Goal: Communication & Community: Answer question/provide support

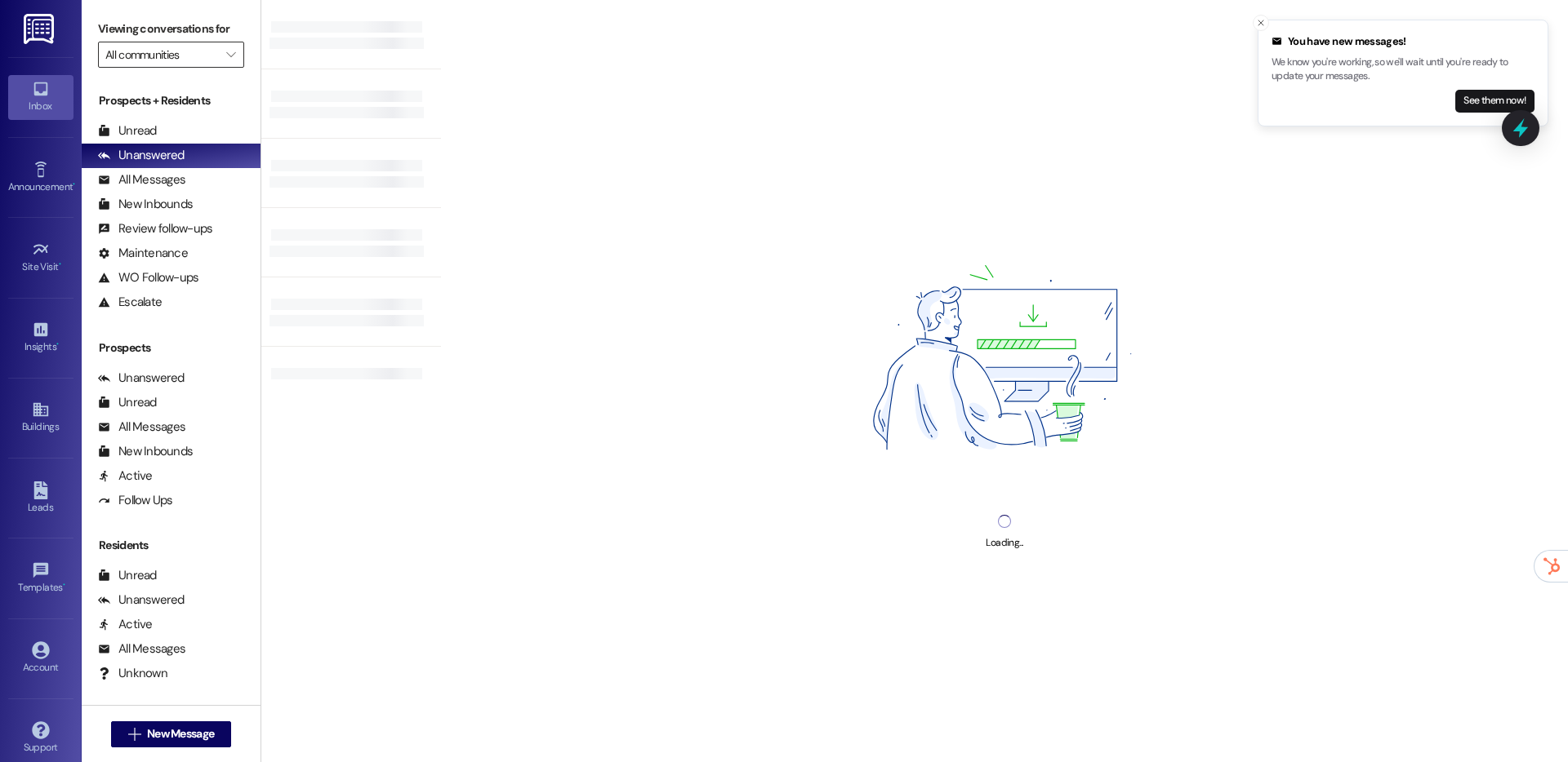
click at [170, 67] on input "All communities" at bounding box center [161, 55] width 113 height 26
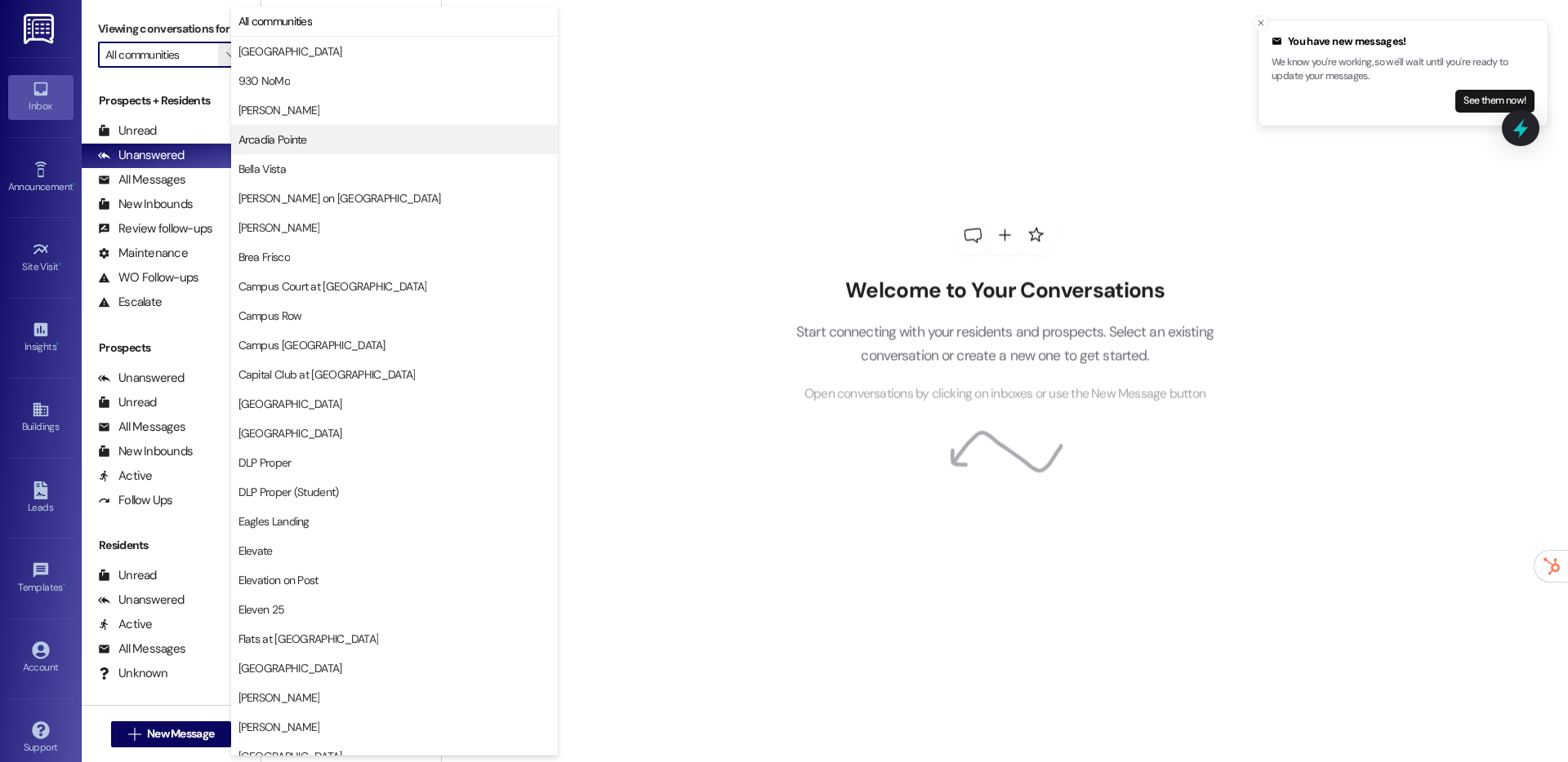
click at [301, 151] on button "Arcadia Pointe" at bounding box center [394, 140] width 327 height 29
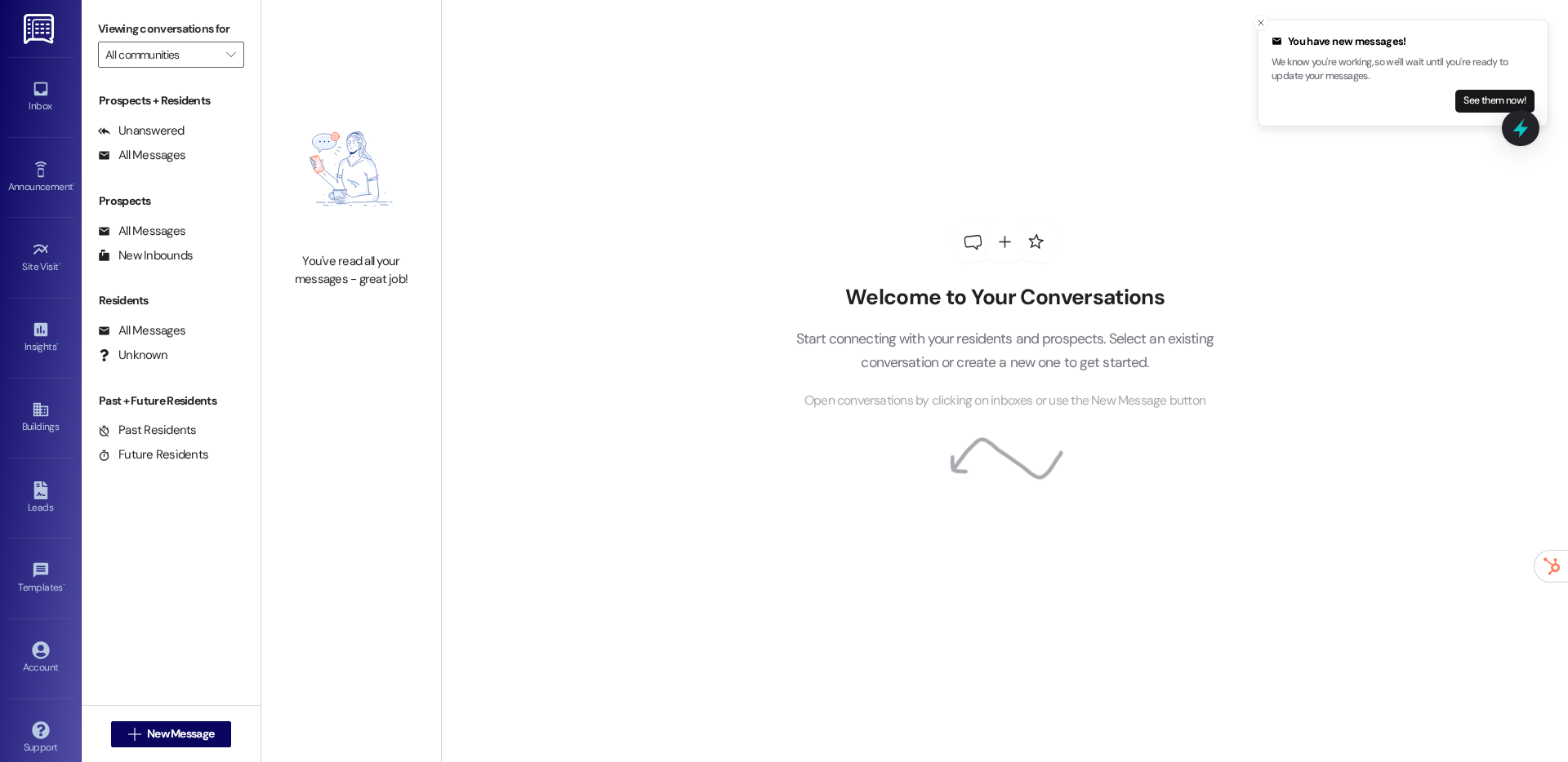
type input "Arcadia Pointe"
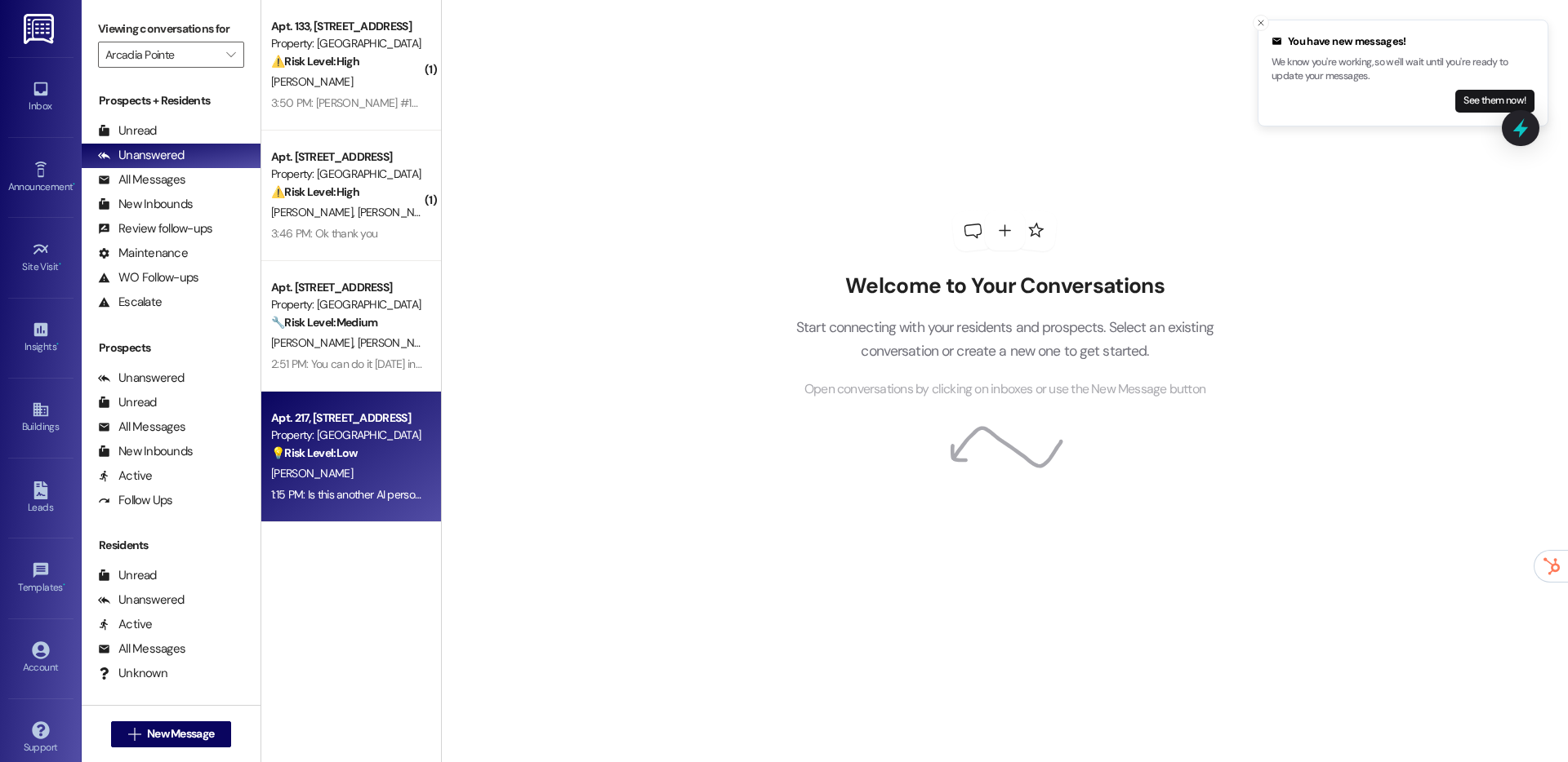
click at [330, 483] on div "[PERSON_NAME]" at bounding box center [346, 473] width 155 height 21
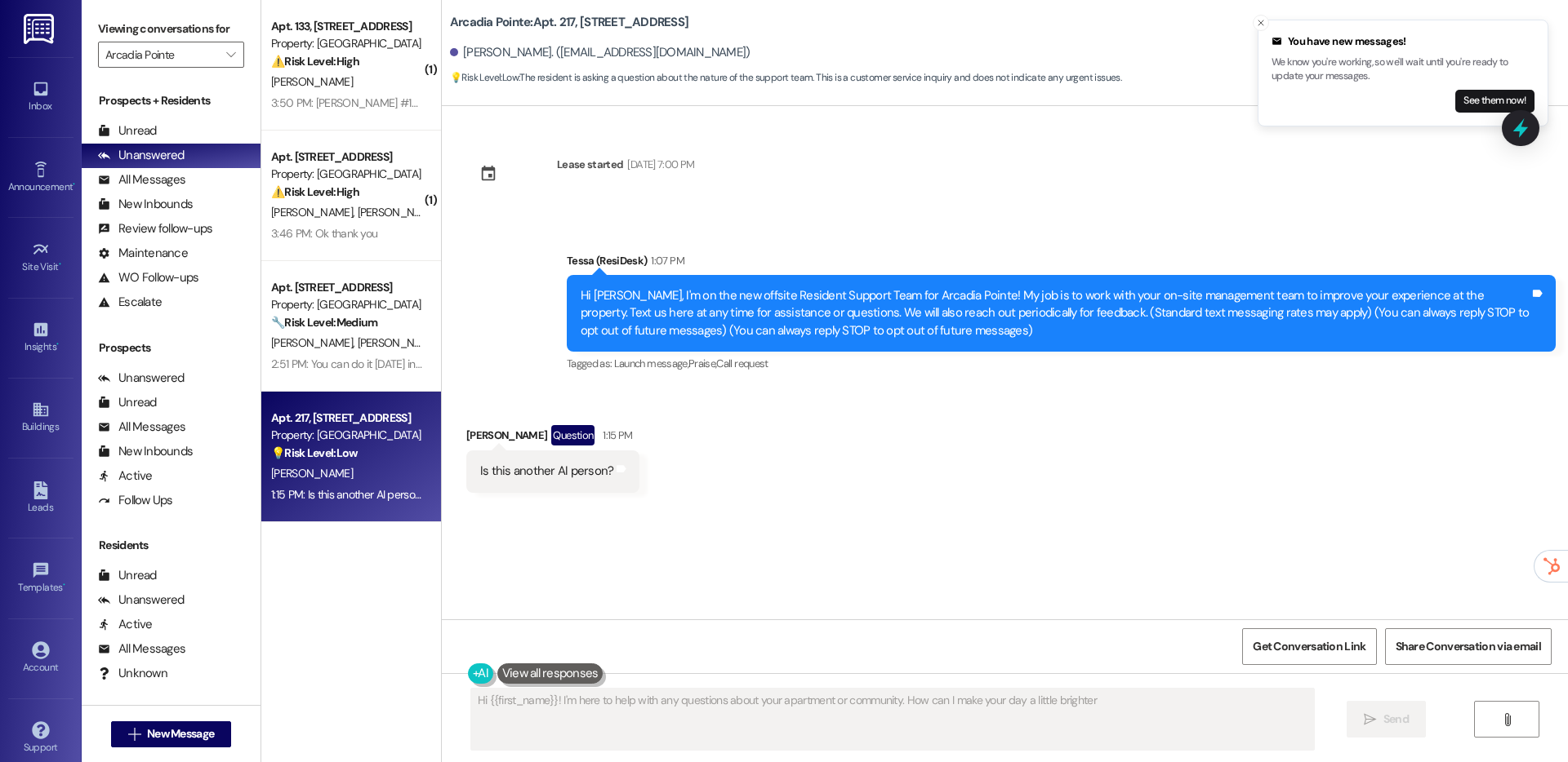
type textarea "Hi {{first_name}}! I'm here to help with any questions about your apartment or …"
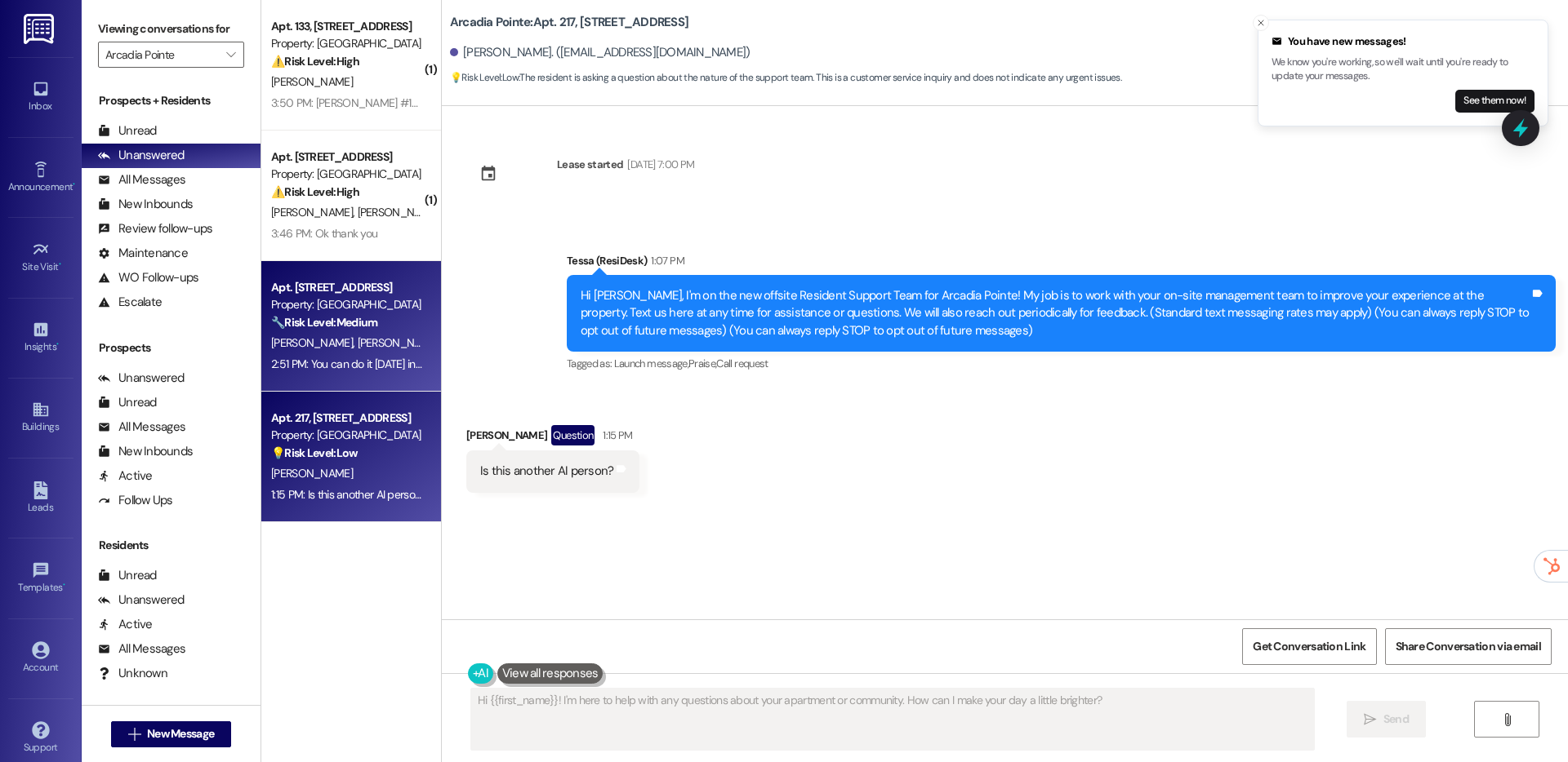
click at [338, 379] on div "Apt. [STREET_ADDRESS] Property: Arcadia Pointe 🔧 Risk Level: Medium The residen…" at bounding box center [351, 327] width 180 height 131
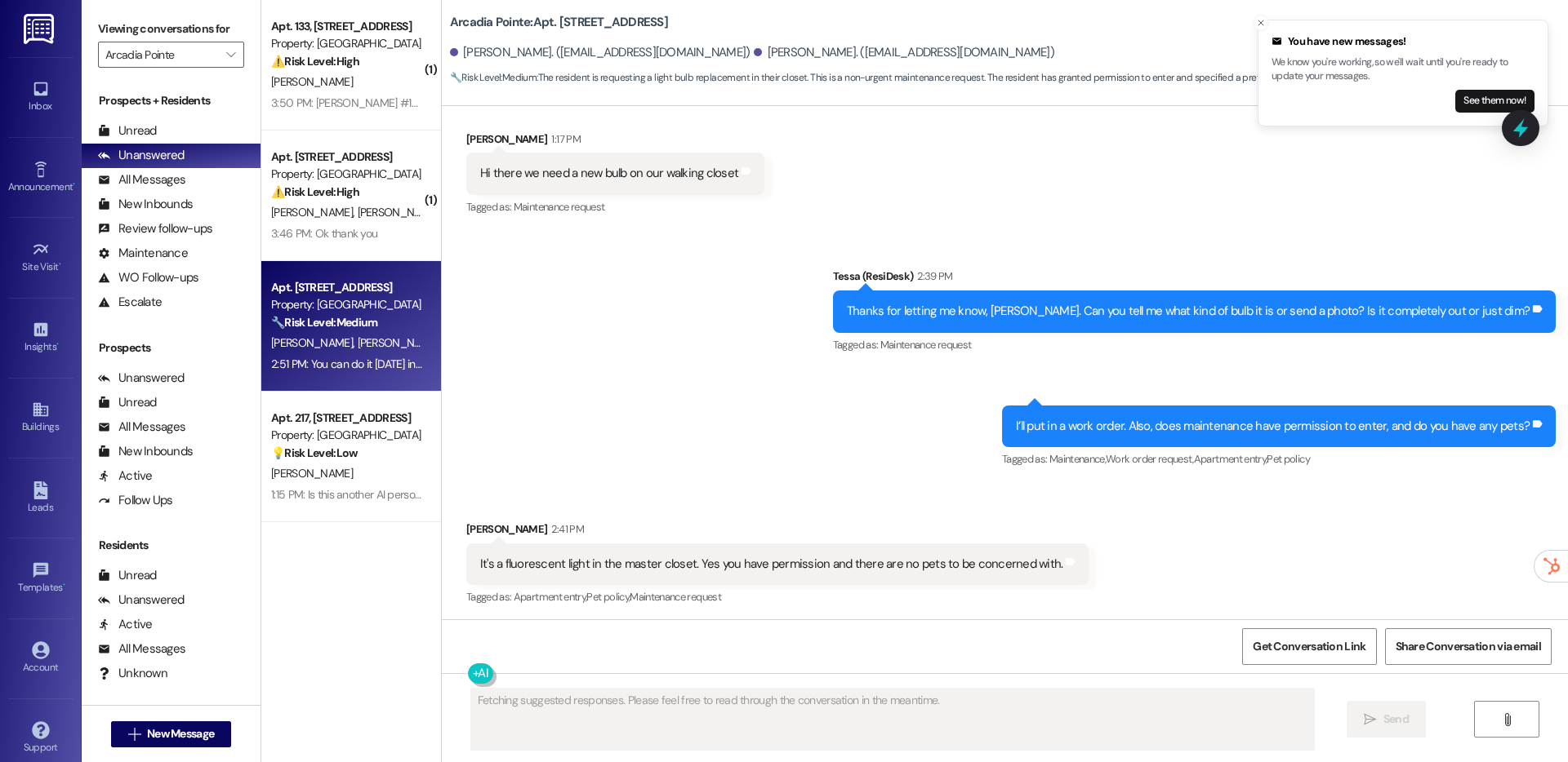
scroll to position [434, 0]
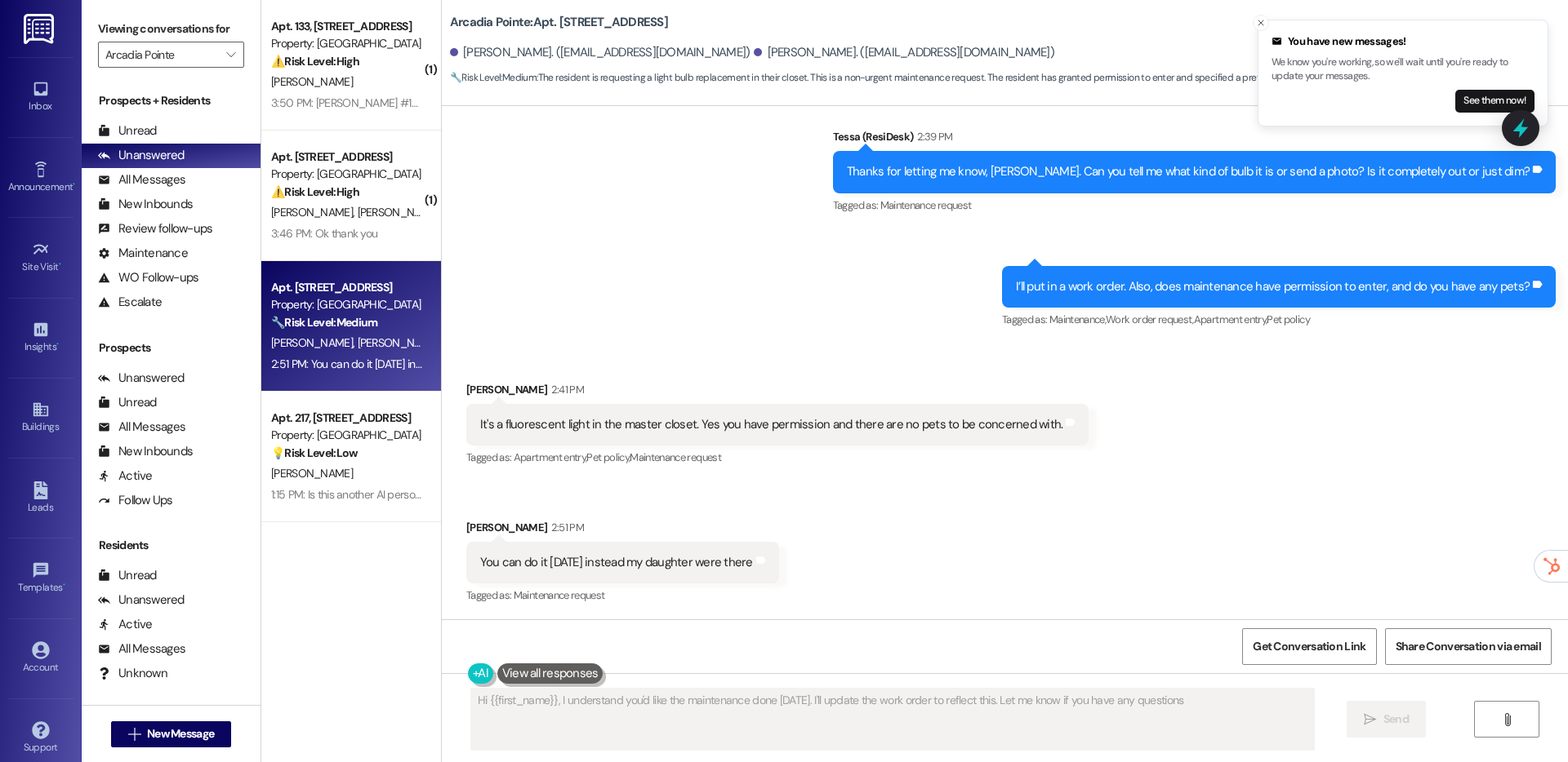
type textarea "Hi {{first_name}}, I understand you'd like the maintenance done [DATE]. I'll up…"
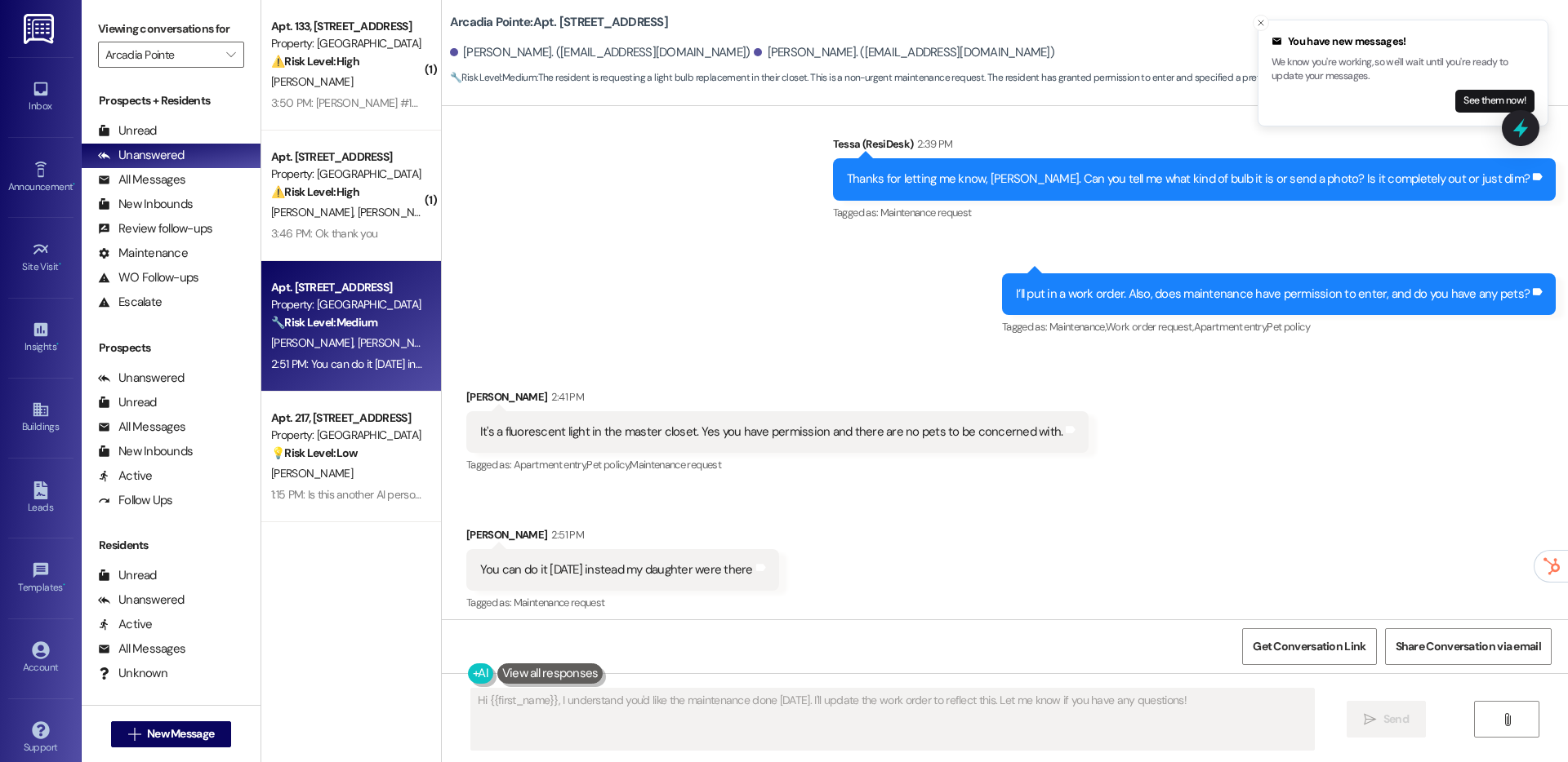
scroll to position [435, 0]
